Goal: Task Accomplishment & Management: Manage account settings

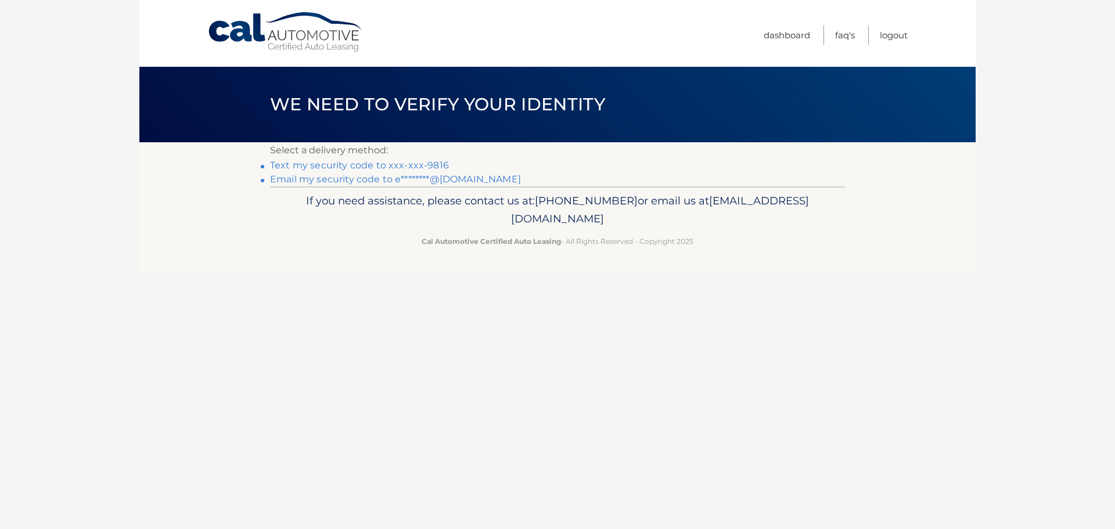
click at [415, 165] on link "Text my security code to xxx-xxx-9816" at bounding box center [359, 165] width 179 height 11
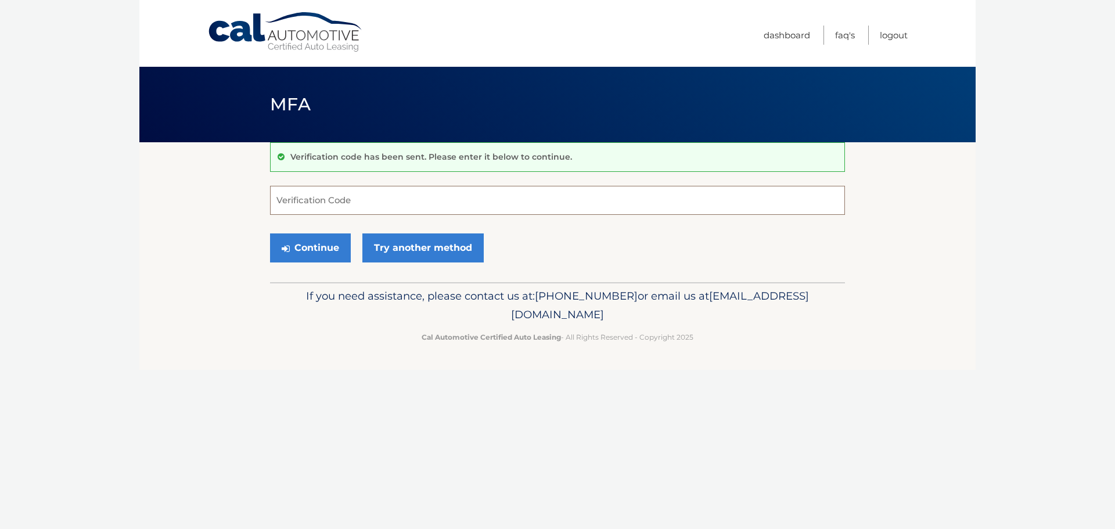
click at [300, 199] on input "Verification Code" at bounding box center [557, 200] width 575 height 29
type input "285263"
click at [315, 249] on button "Continue" at bounding box center [310, 247] width 81 height 29
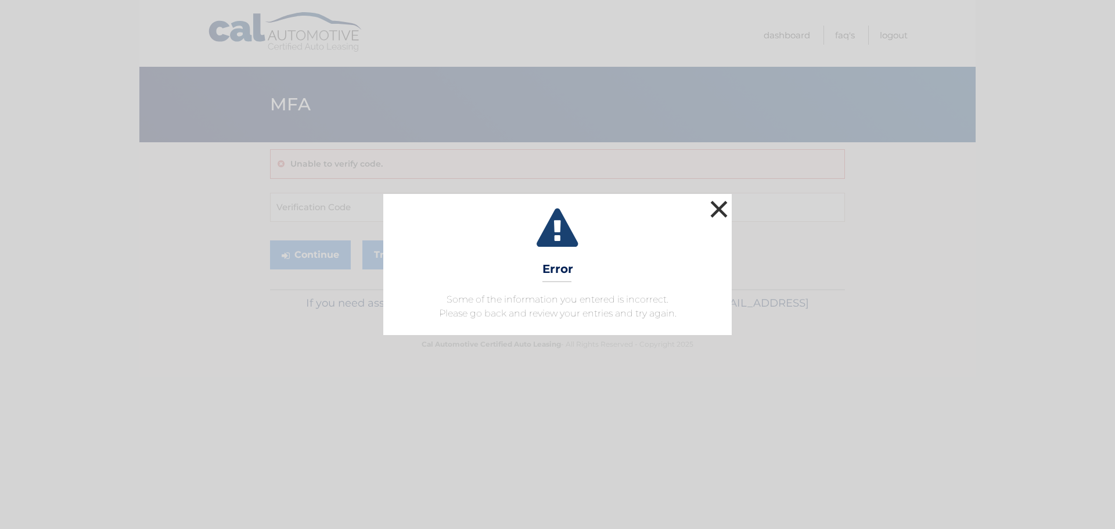
click at [727, 210] on button "×" at bounding box center [718, 208] width 23 height 23
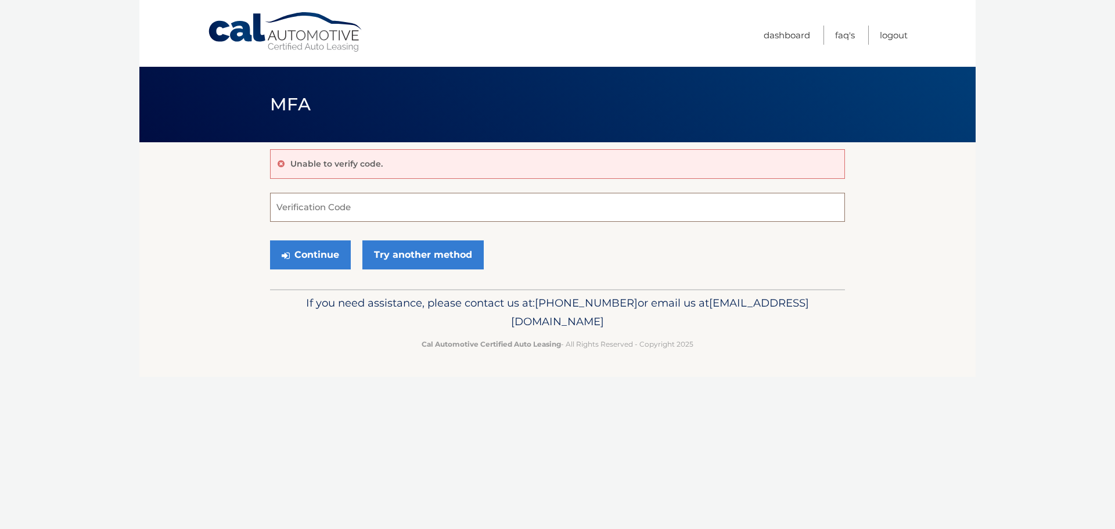
click at [289, 205] on input "Verification Code" at bounding box center [557, 207] width 575 height 29
type input "385263"
click at [312, 251] on button "Continue" at bounding box center [310, 254] width 81 height 29
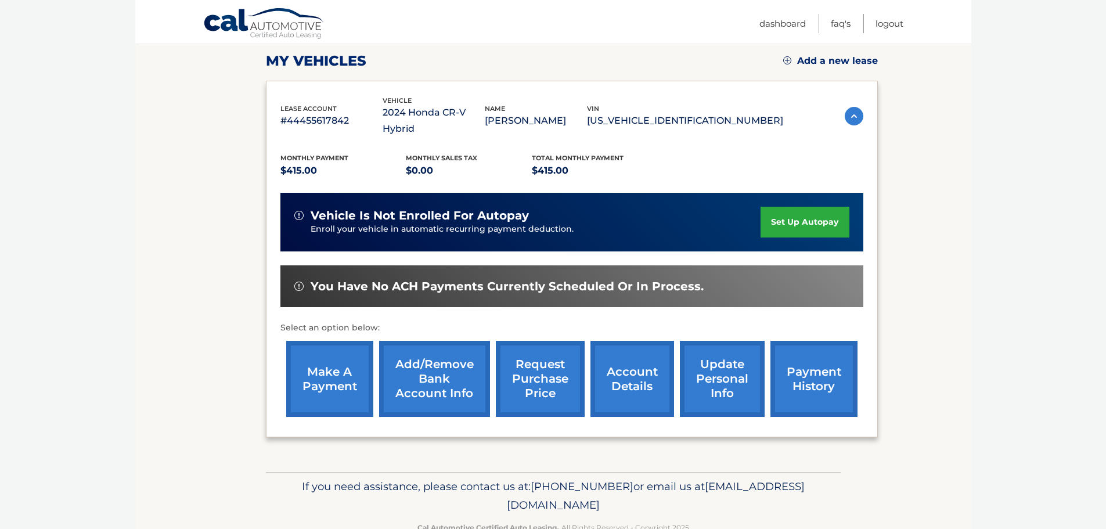
scroll to position [174, 0]
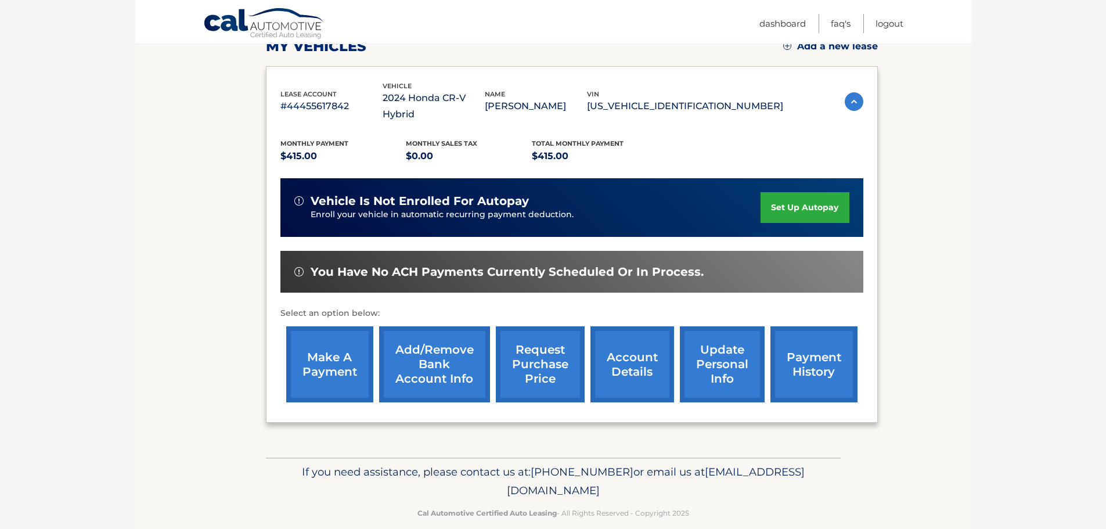
click at [336, 347] on link "make a payment" at bounding box center [329, 364] width 87 height 76
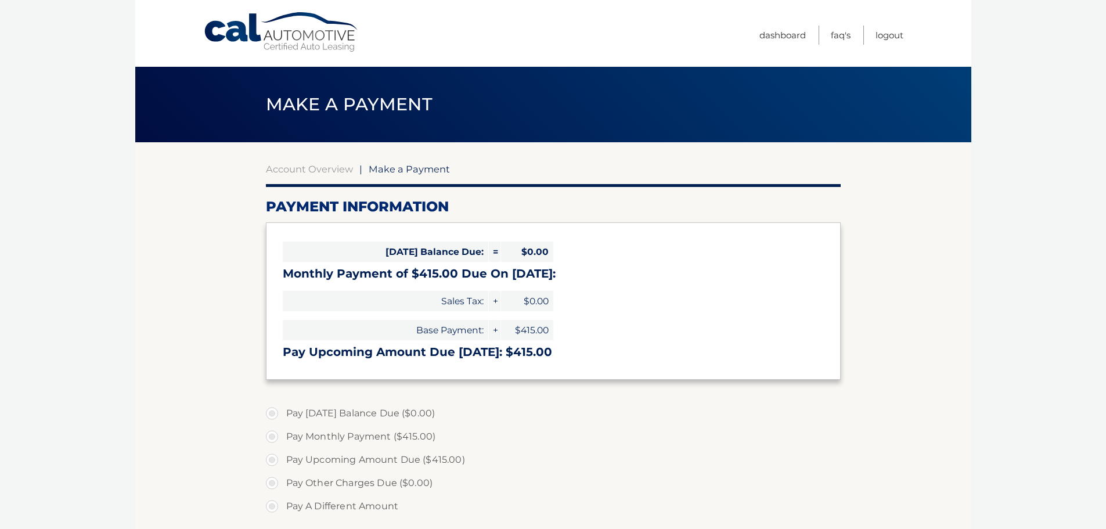
select select "NTA5OTIzZGItNTQ3Yy00ZWY5LTljNWEtOWMyMWExZTVjMTYw"
click at [304, 171] on link "Account Overview" at bounding box center [309, 169] width 87 height 12
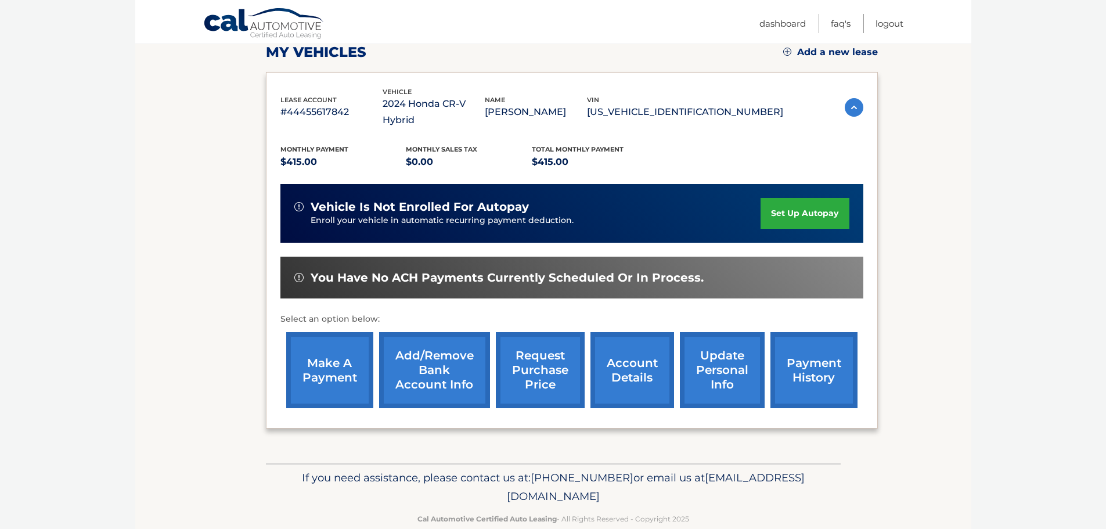
scroll to position [174, 0]
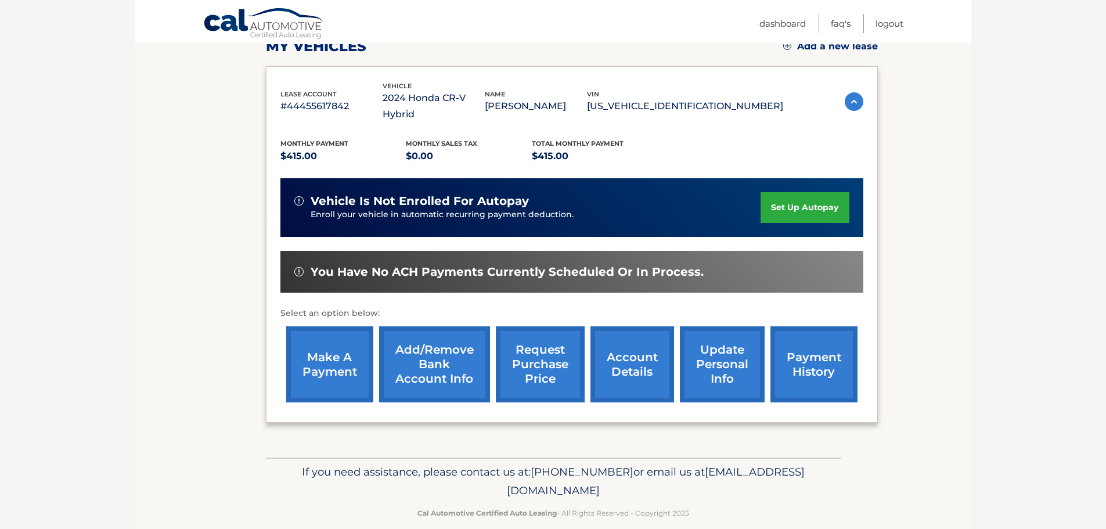
click at [621, 350] on link "account details" at bounding box center [632, 364] width 84 height 76
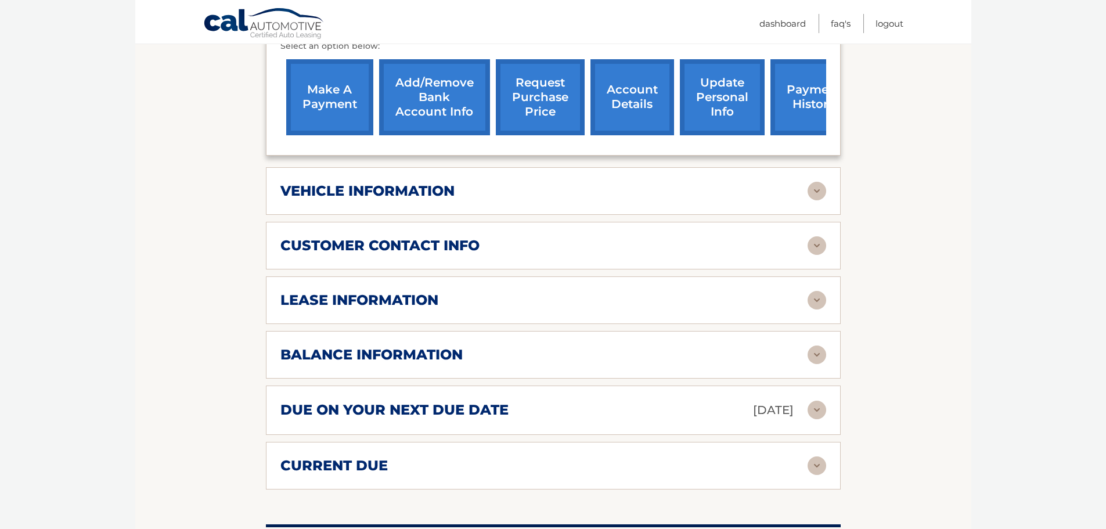
scroll to position [464, 0]
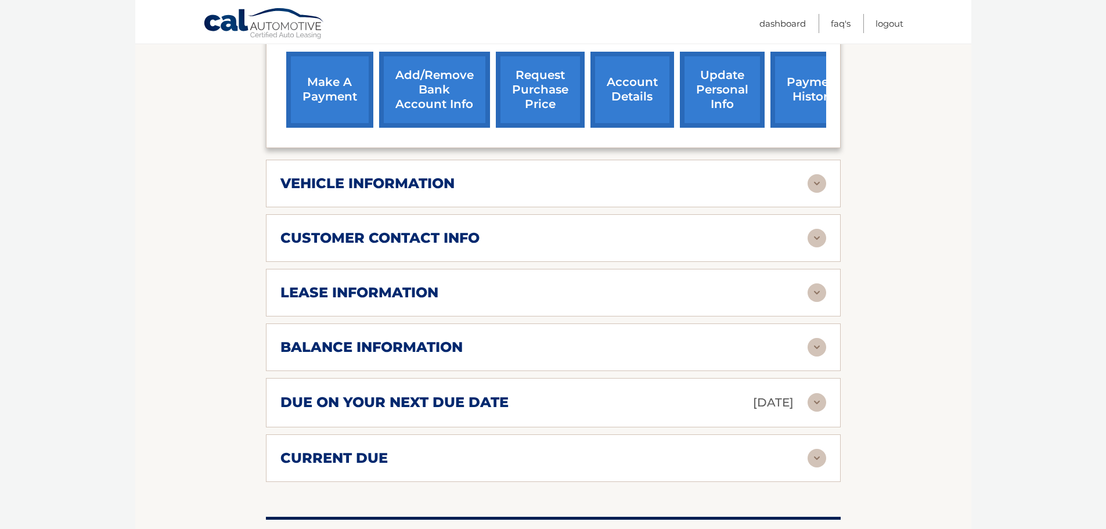
click at [813, 289] on img at bounding box center [817, 292] width 19 height 19
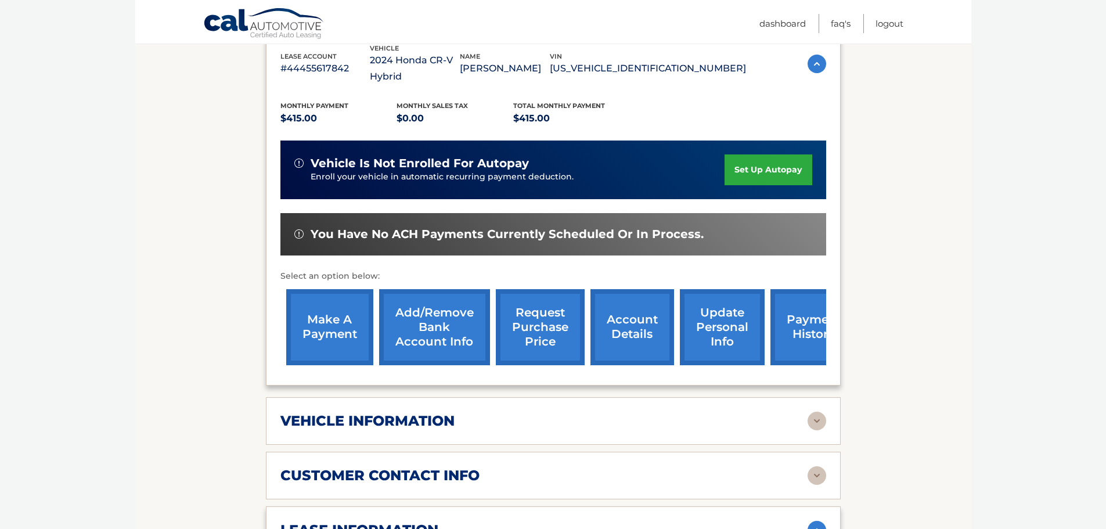
scroll to position [290, 0]
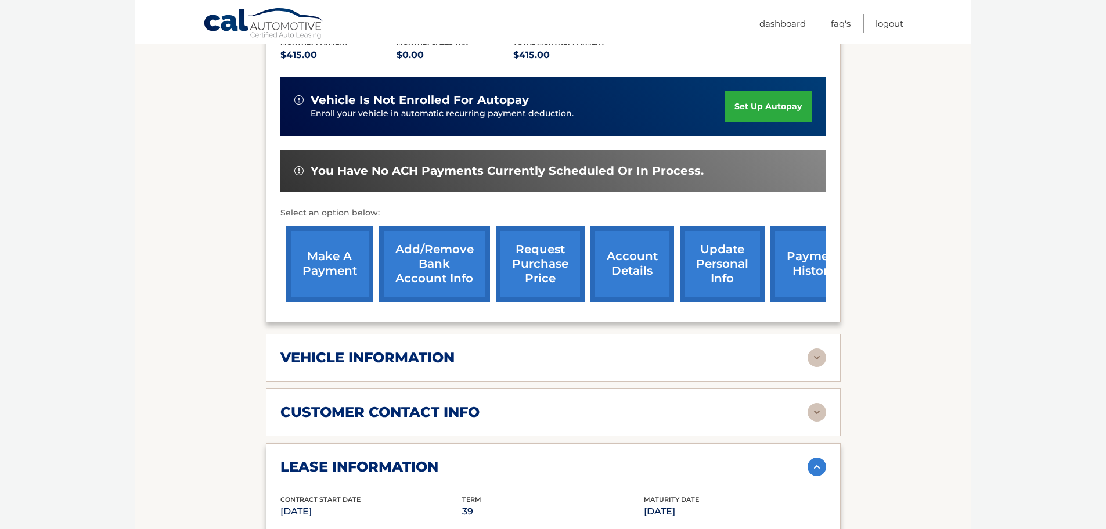
click at [623, 264] on link "account details" at bounding box center [632, 264] width 84 height 76
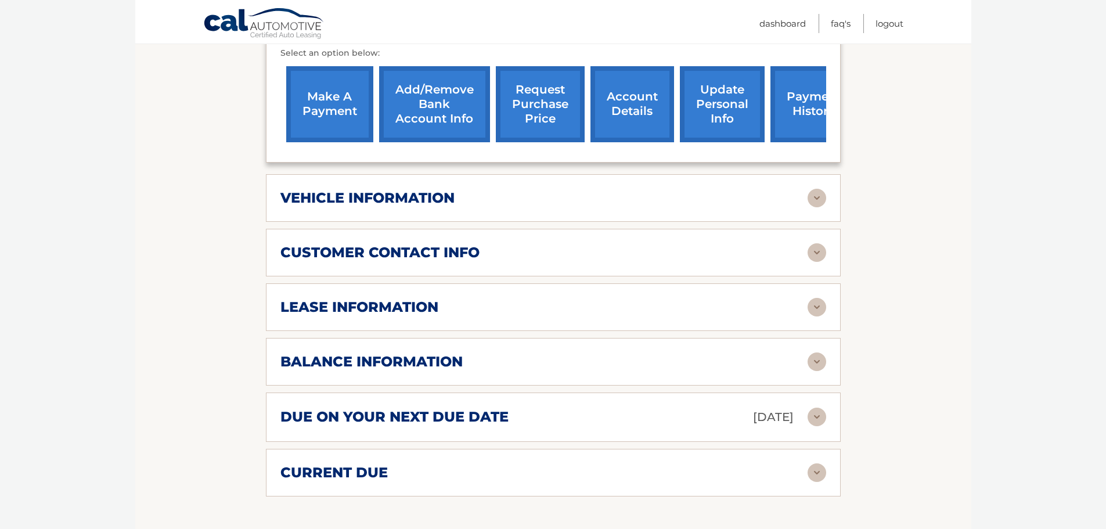
scroll to position [464, 0]
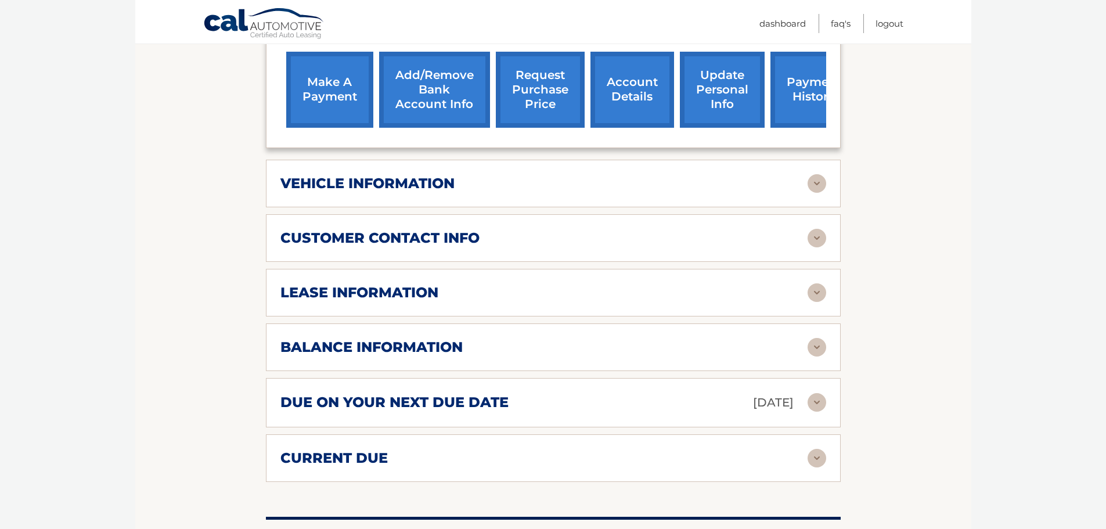
click at [812, 343] on img at bounding box center [817, 347] width 19 height 19
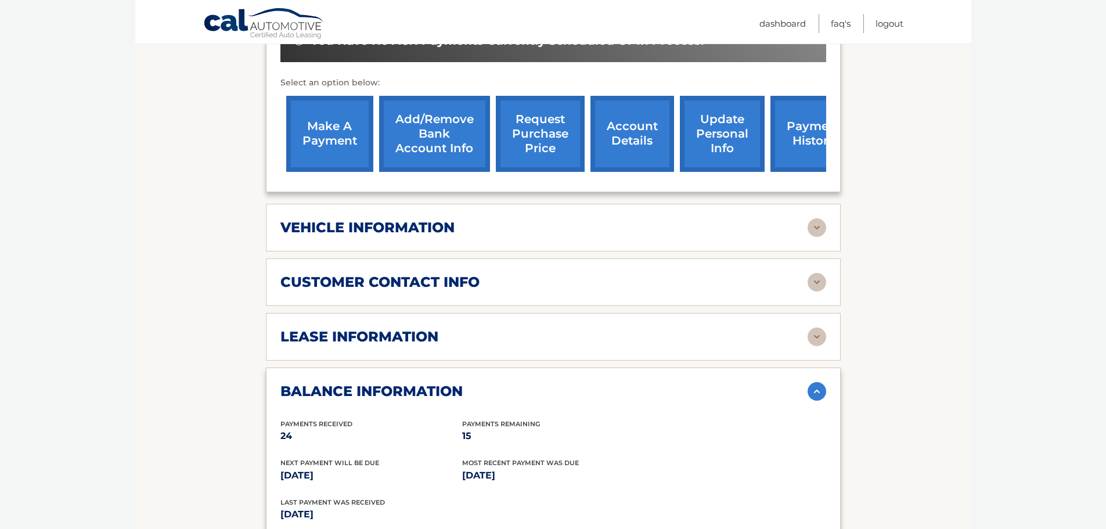
scroll to position [406, 0]
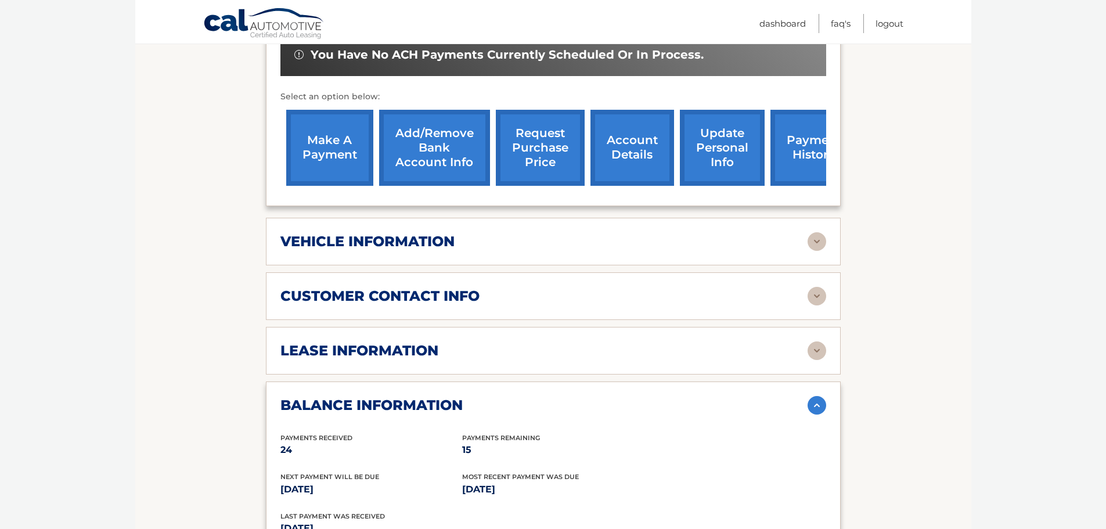
click at [819, 244] on img at bounding box center [817, 241] width 19 height 19
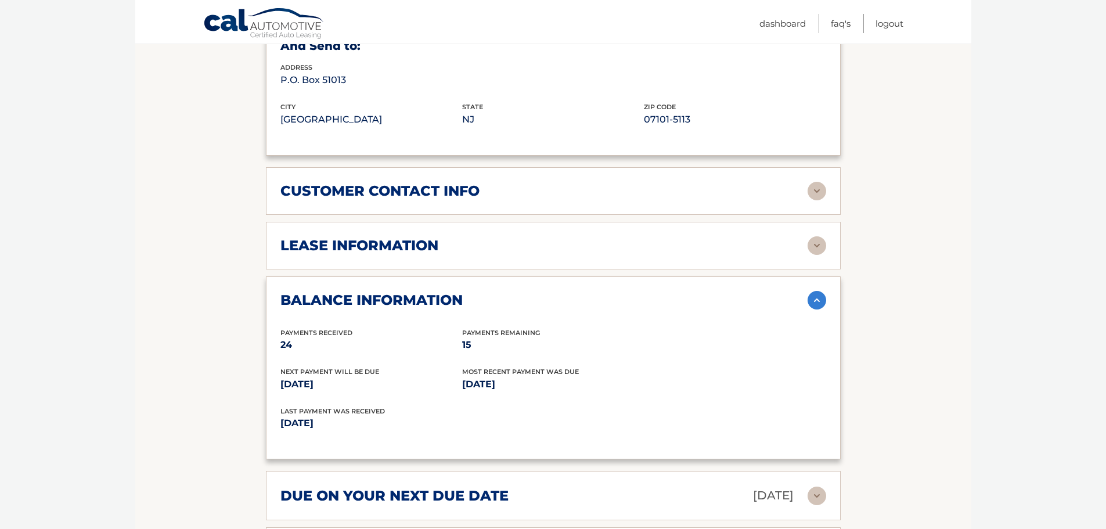
scroll to position [813, 0]
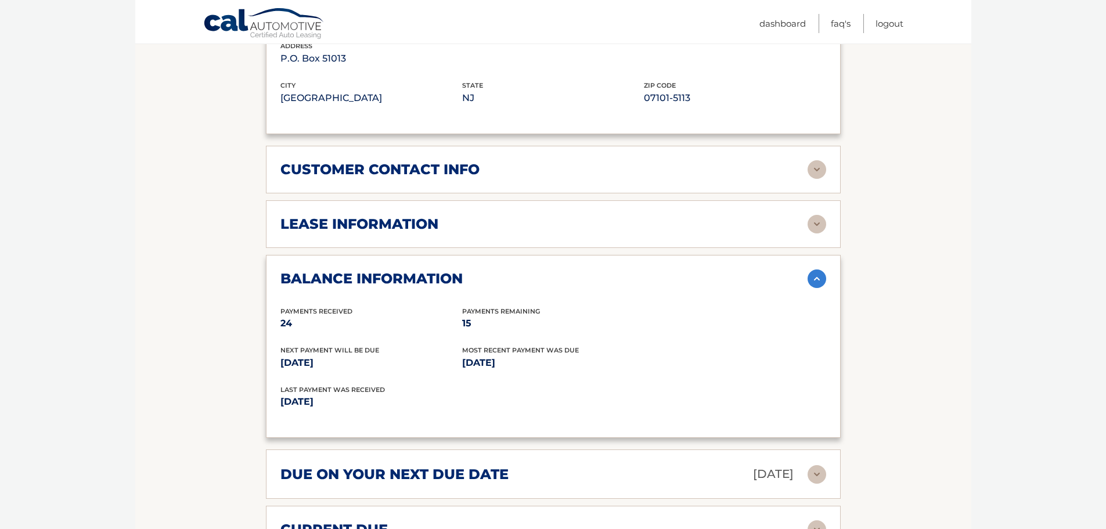
click at [816, 217] on img at bounding box center [817, 224] width 19 height 19
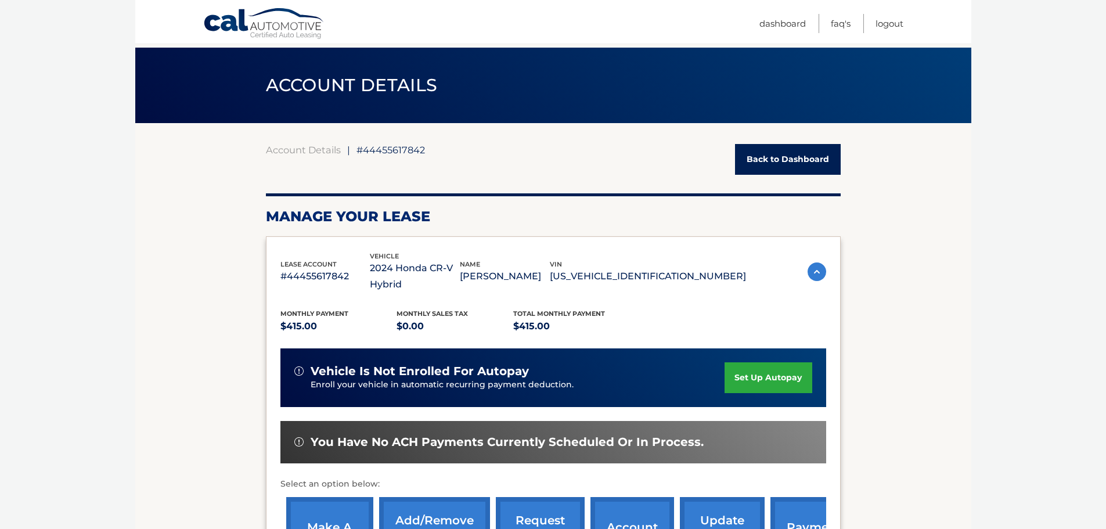
scroll to position [0, 0]
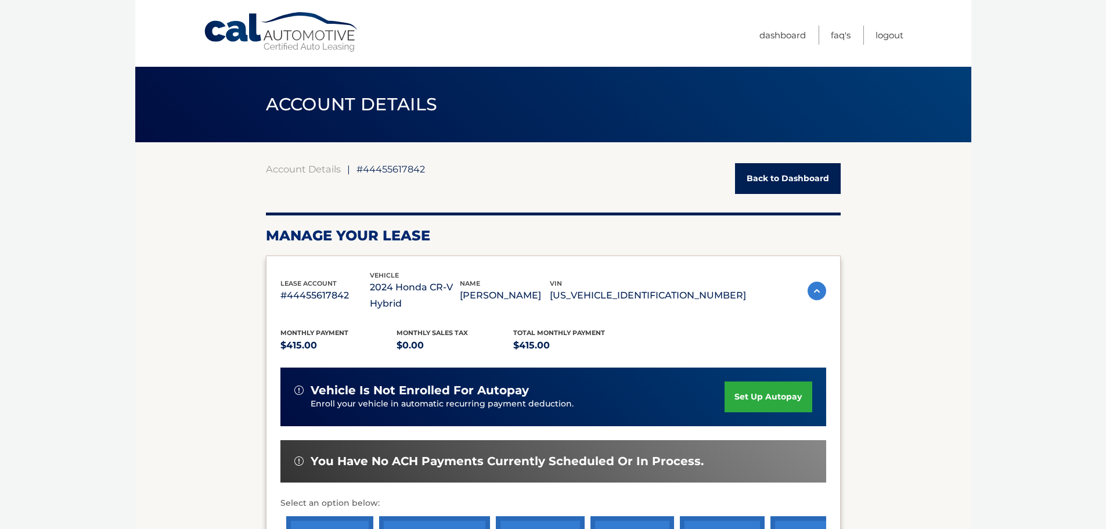
click at [784, 184] on link "Back to Dashboard" at bounding box center [788, 178] width 106 height 31
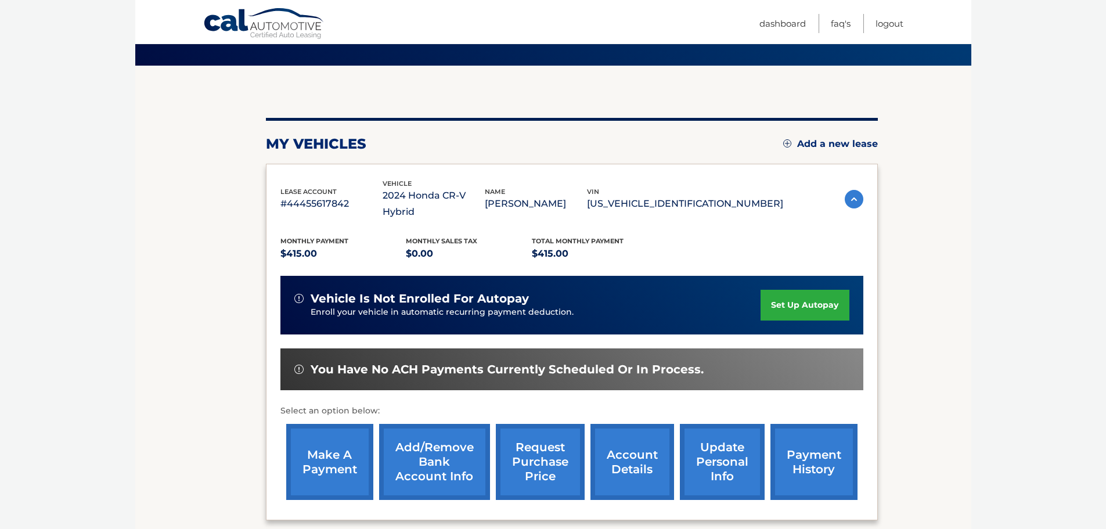
scroll to position [116, 0]
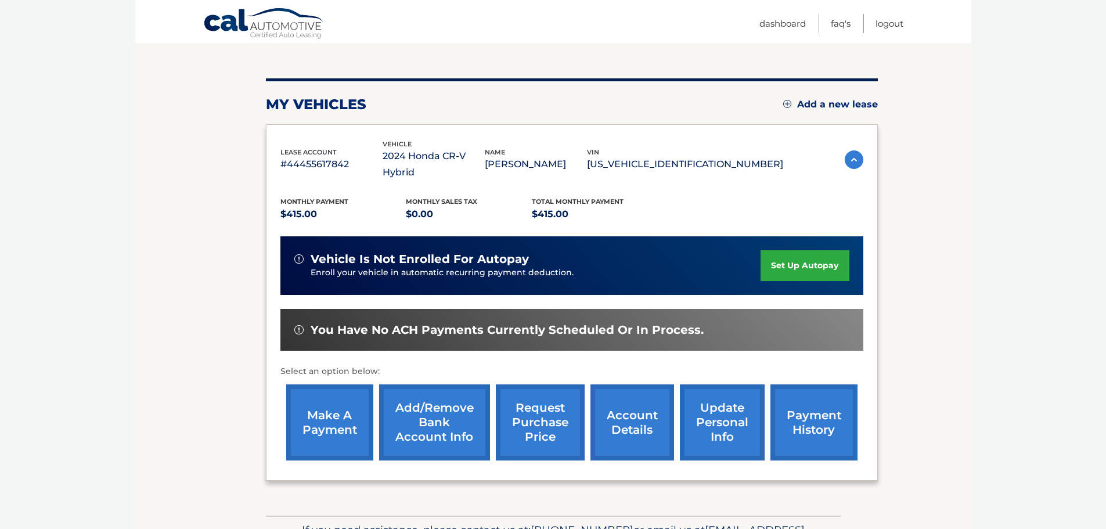
click at [554, 391] on link "request purchase price" at bounding box center [540, 422] width 89 height 76
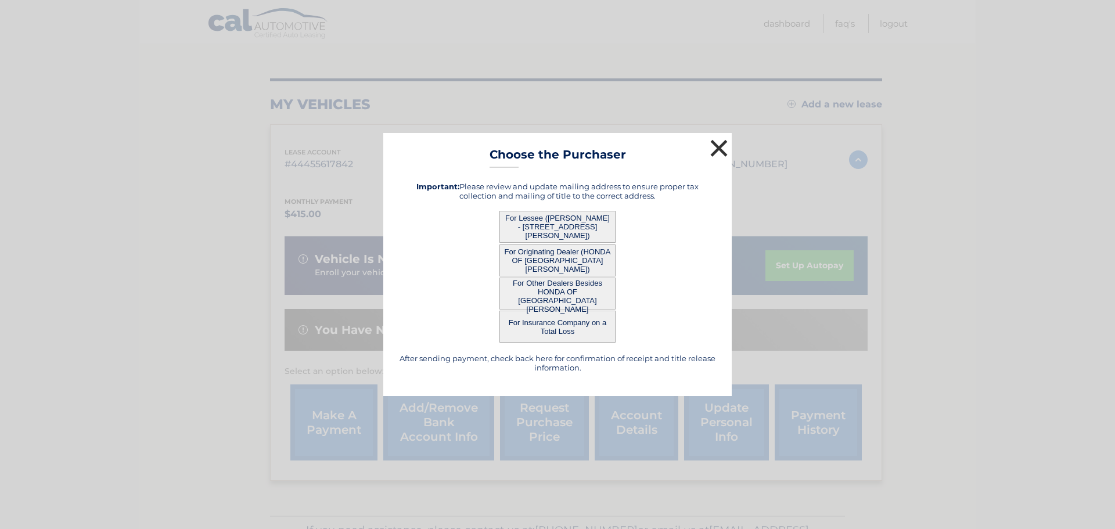
click at [715, 141] on button "×" at bounding box center [718, 147] width 23 height 23
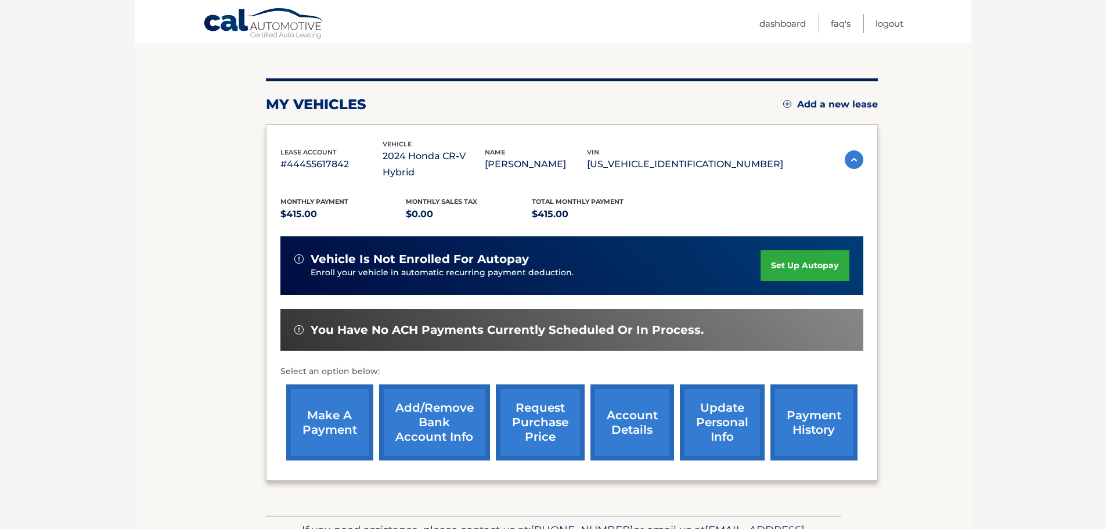
scroll to position [174, 0]
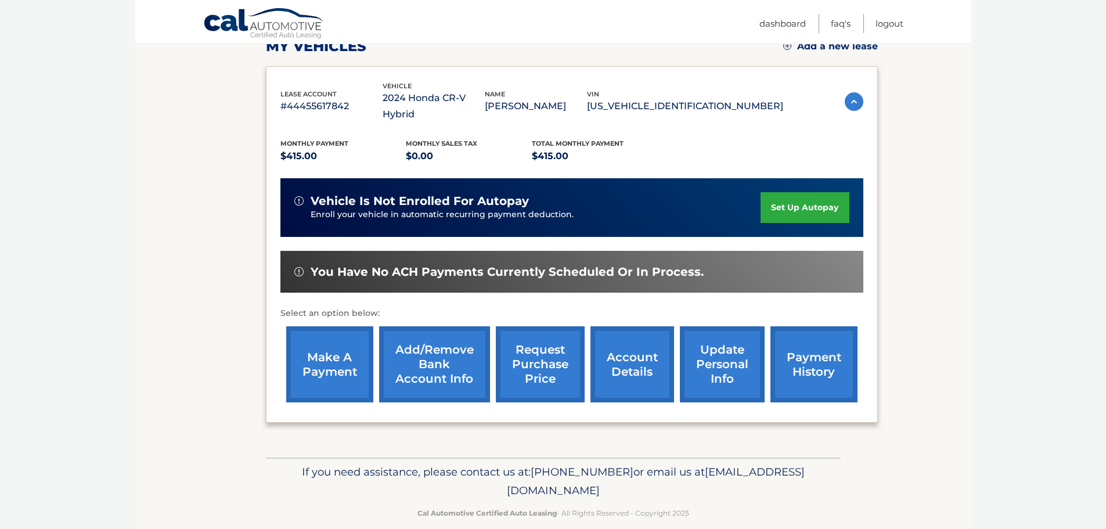
click at [629, 362] on link "account details" at bounding box center [632, 364] width 84 height 76
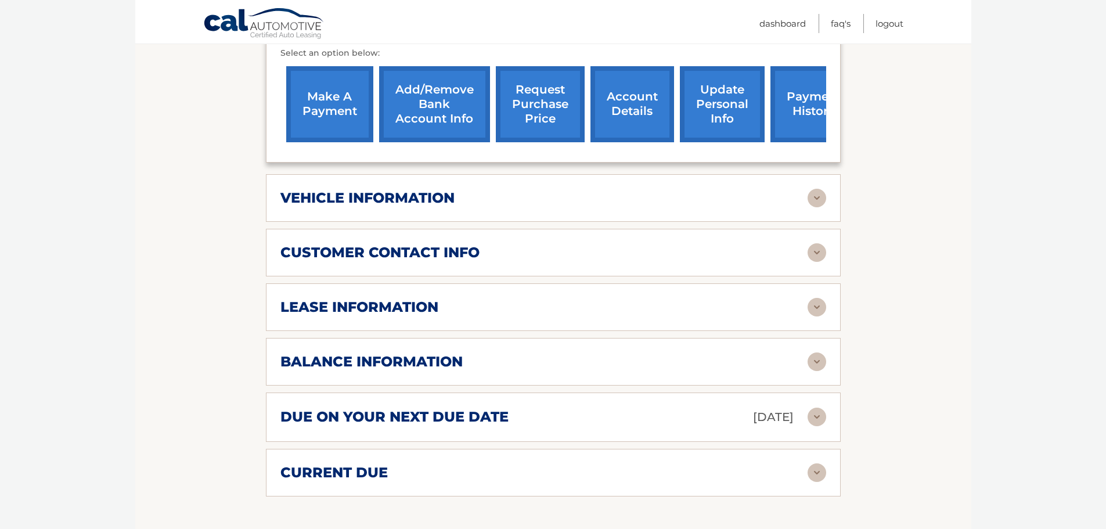
scroll to position [464, 0]
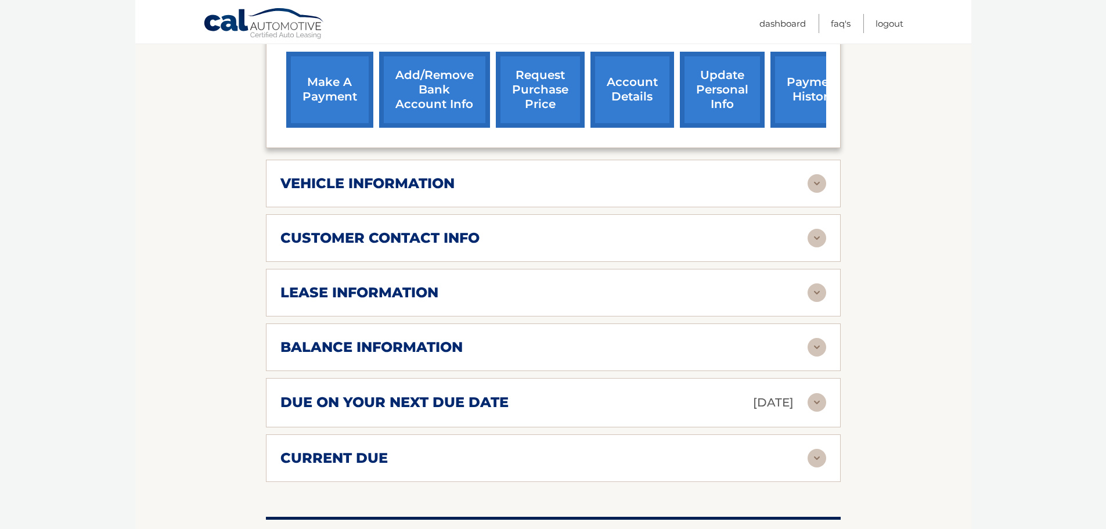
click at [821, 347] on img at bounding box center [817, 347] width 19 height 19
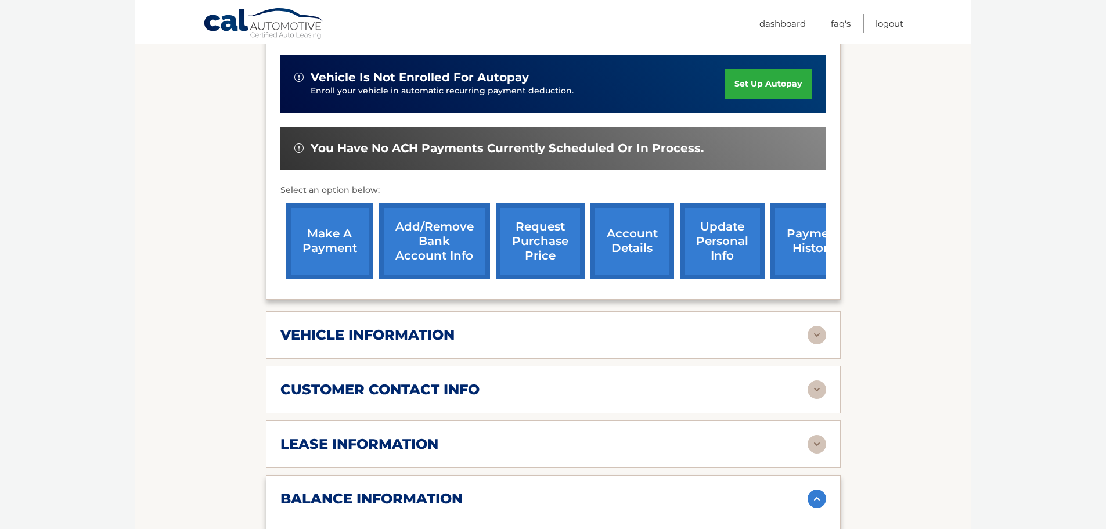
scroll to position [0, 0]
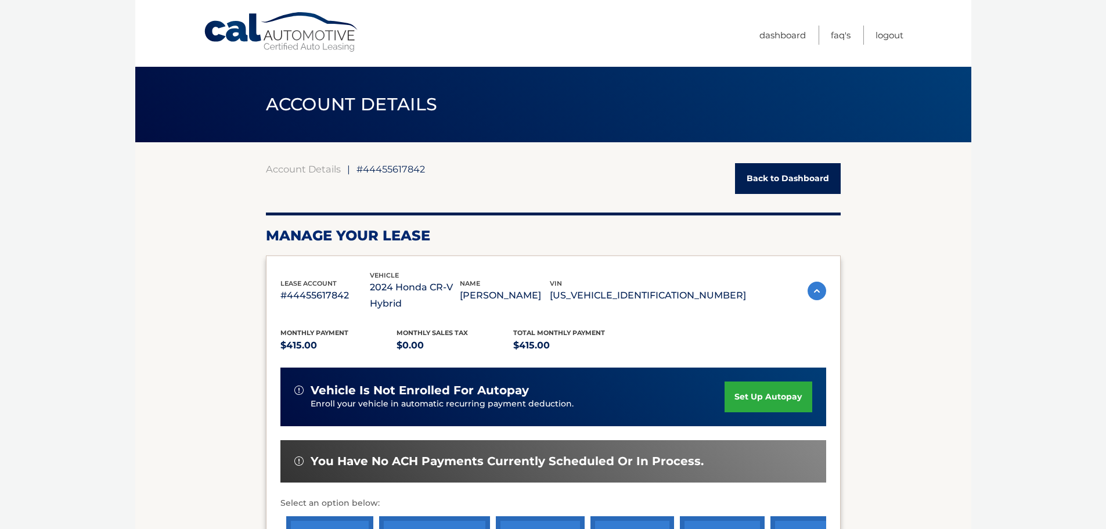
click at [777, 175] on link "Back to Dashboard" at bounding box center [788, 178] width 106 height 31
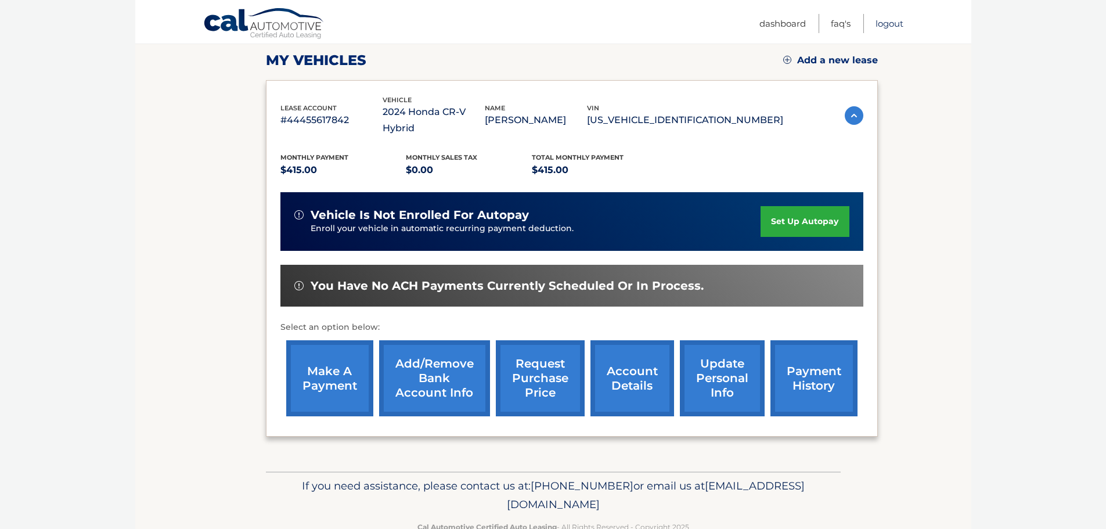
scroll to position [174, 0]
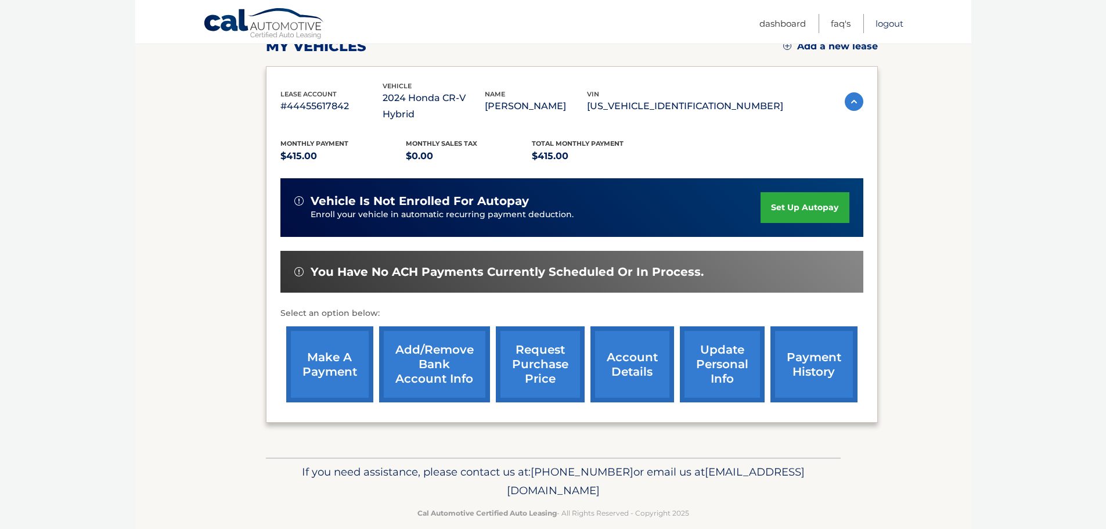
click at [883, 22] on link "Logout" at bounding box center [890, 23] width 28 height 19
